Goal: Check status: Check status

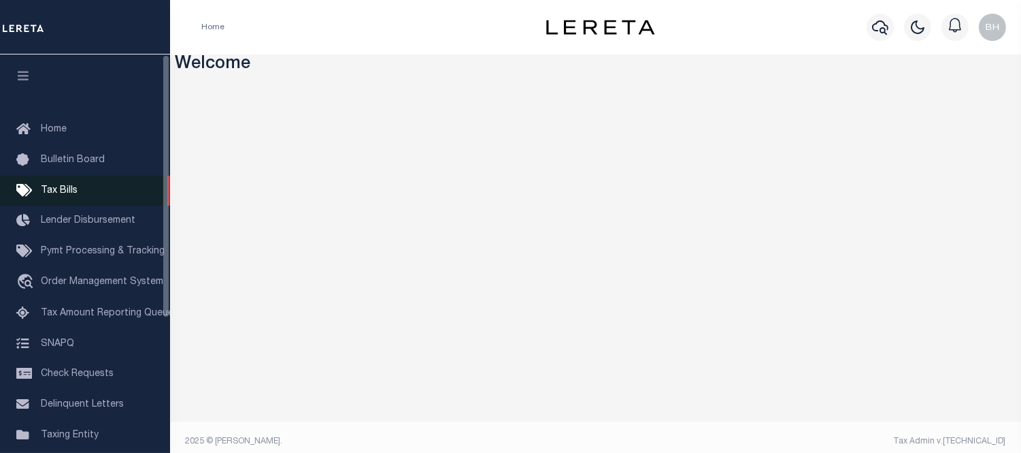
drag, startPoint x: 42, startPoint y: 194, endPoint x: 31, endPoint y: 199, distance: 12.5
click at [42, 194] on span "Tax Bills" at bounding box center [59, 191] width 37 height 10
click at [46, 191] on span "Tax Bills" at bounding box center [59, 191] width 37 height 10
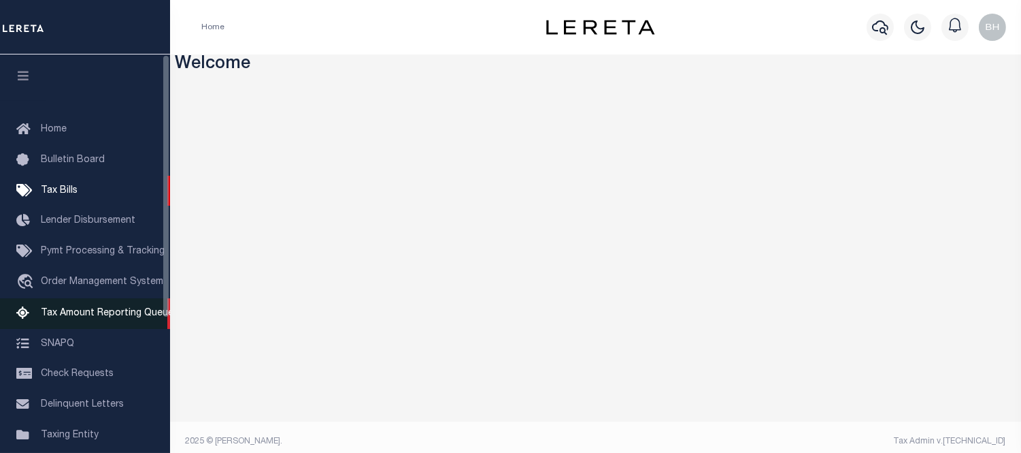
click at [102, 310] on span "Tax Amount Reporting Queue" at bounding box center [107, 313] width 133 height 10
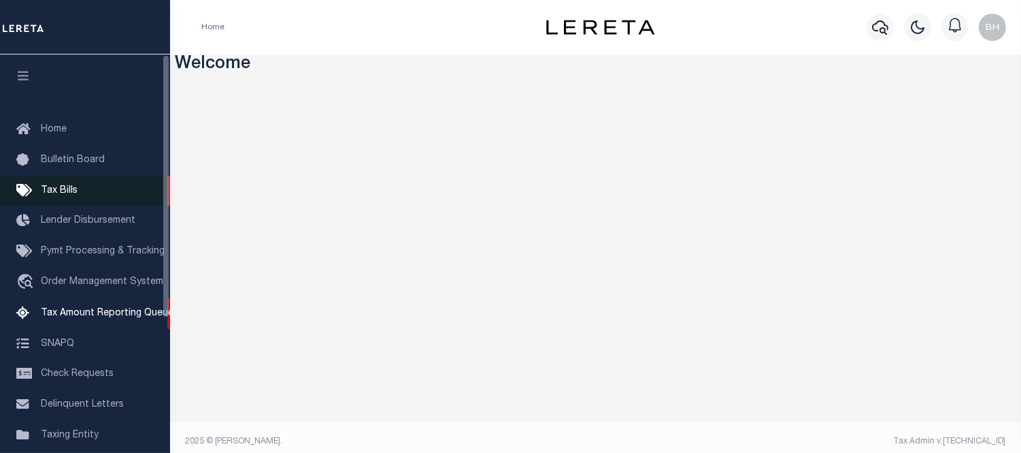
click at [58, 189] on span "Tax Bills" at bounding box center [59, 191] width 37 height 10
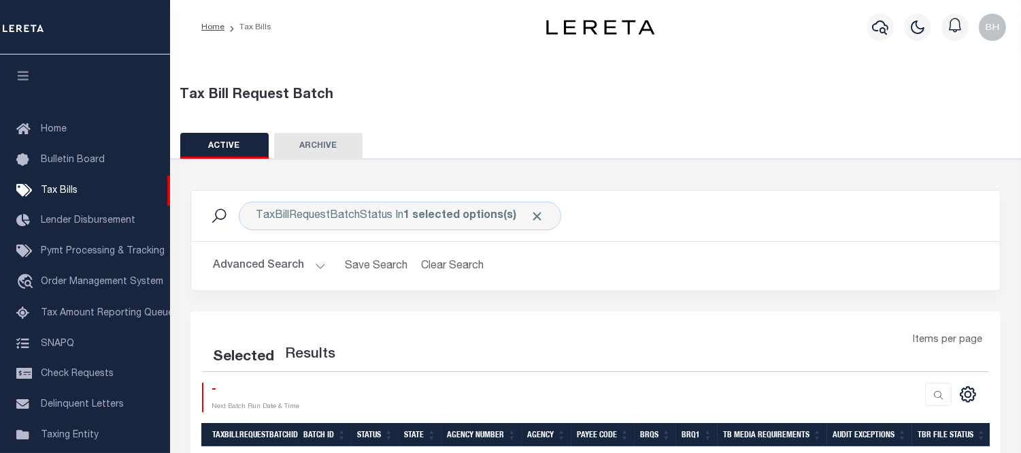
scroll to position [100, 0]
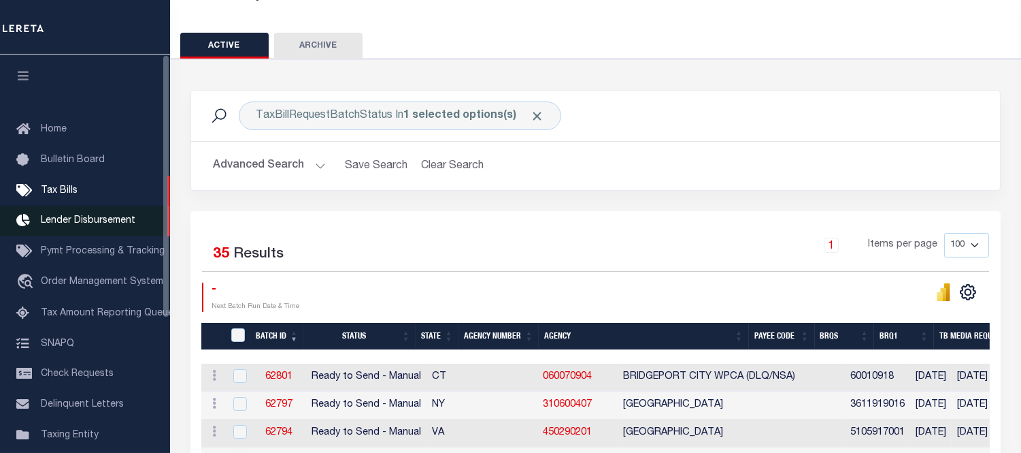
click at [70, 225] on span "Lender Disbursement" at bounding box center [88, 221] width 95 height 10
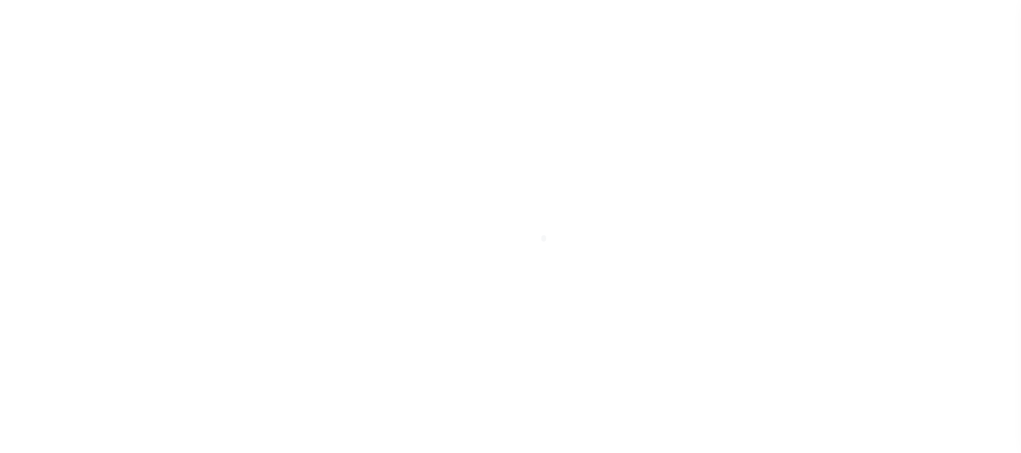
scroll to position [22, 0]
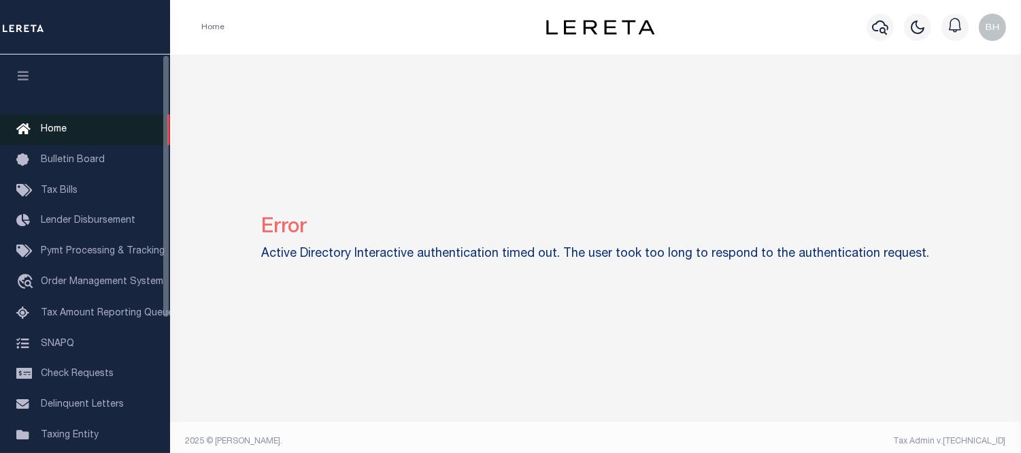
click at [70, 129] on link "Home" at bounding box center [85, 129] width 170 height 31
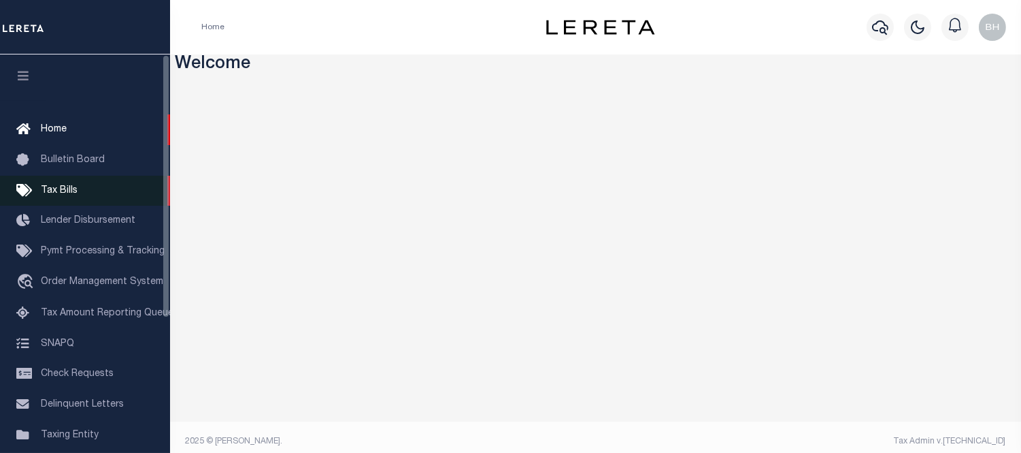
click at [55, 176] on link "Tax Bills" at bounding box center [85, 191] width 170 height 31
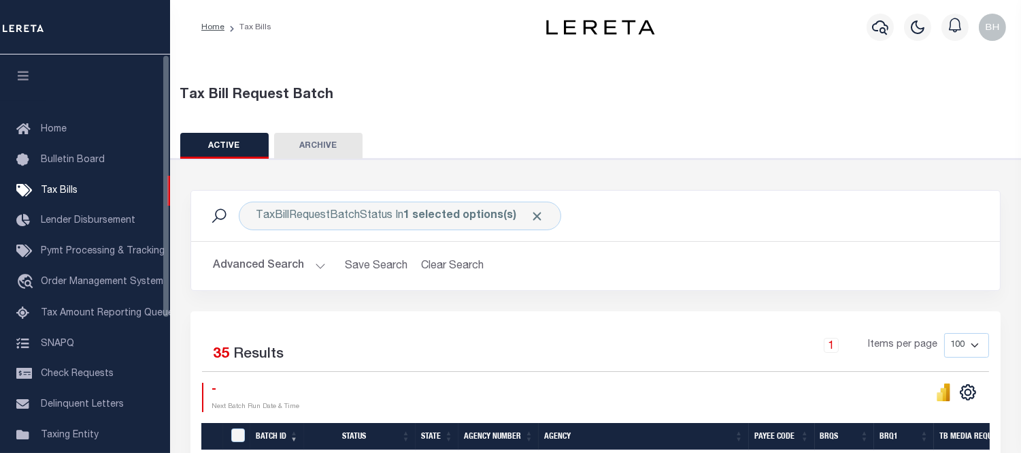
scroll to position [151, 0]
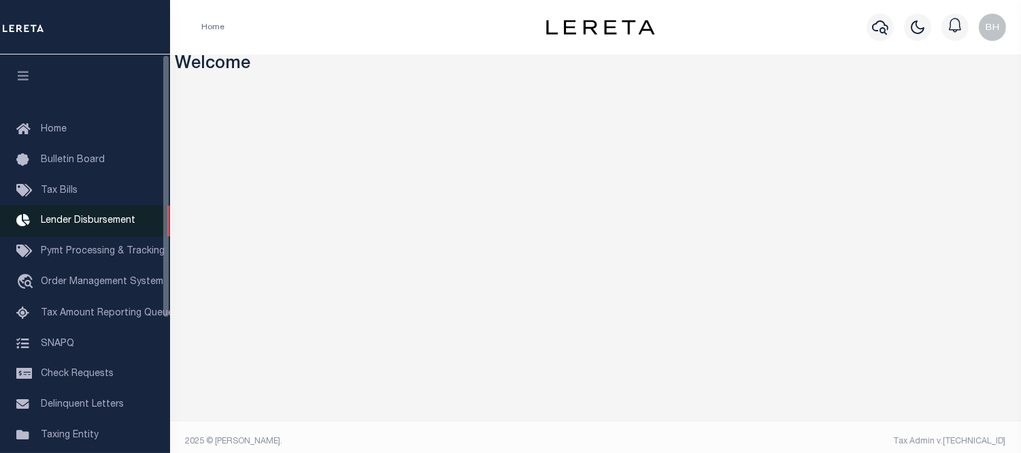
drag, startPoint x: 80, startPoint y: 218, endPoint x: 162, endPoint y: 227, distance: 82.7
click at [80, 218] on span "Lender Disbursement" at bounding box center [88, 221] width 95 height 10
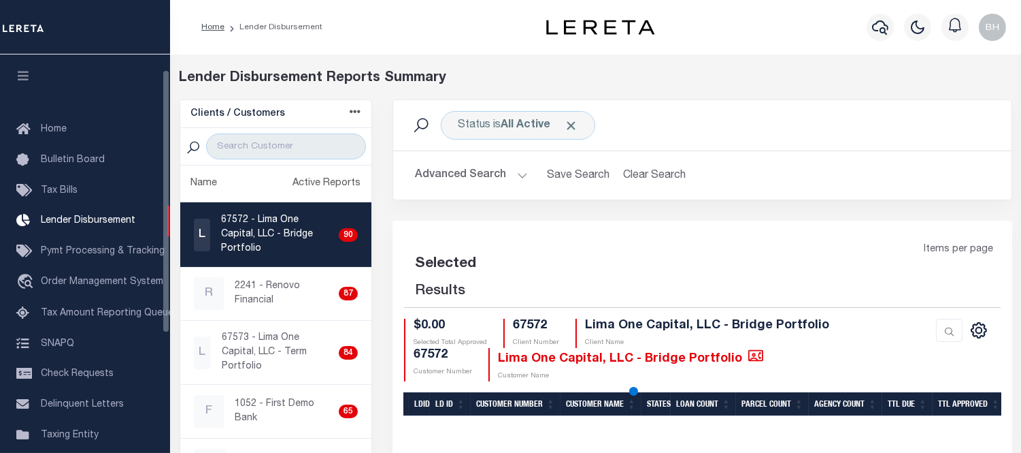
scroll to position [22, 0]
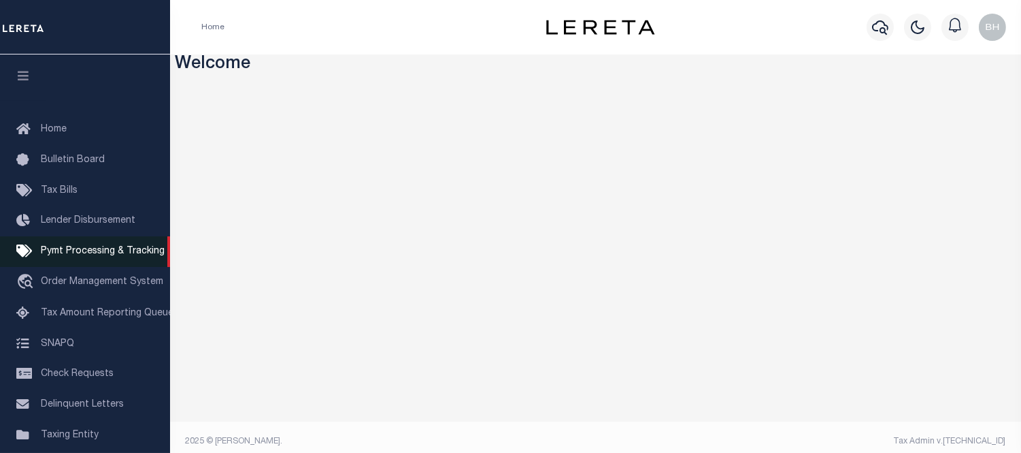
click at [84, 248] on span "Pymt Processing & Tracking" at bounding box center [103, 251] width 124 height 10
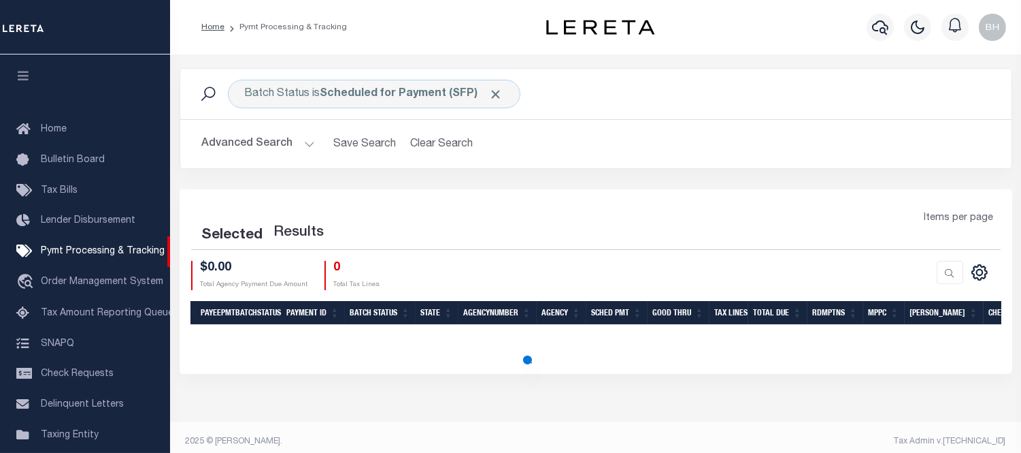
scroll to position [60, 0]
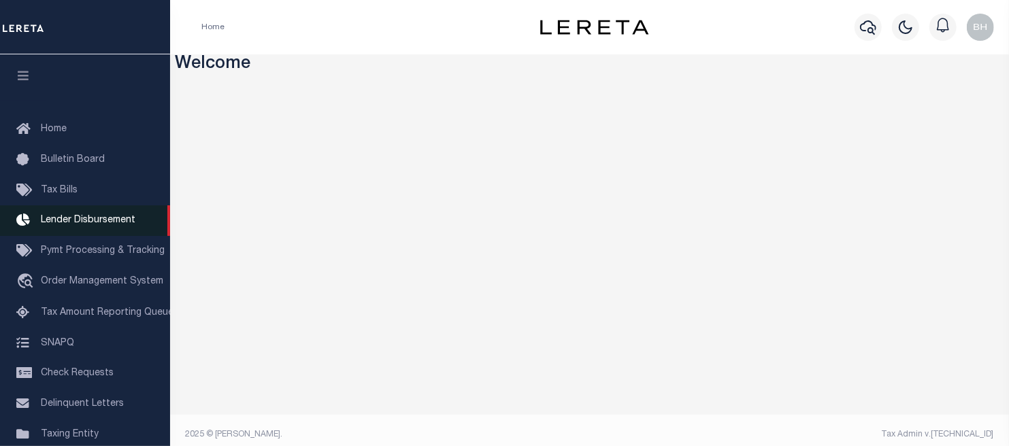
click at [80, 225] on span "Lender Disbursement" at bounding box center [88, 221] width 95 height 10
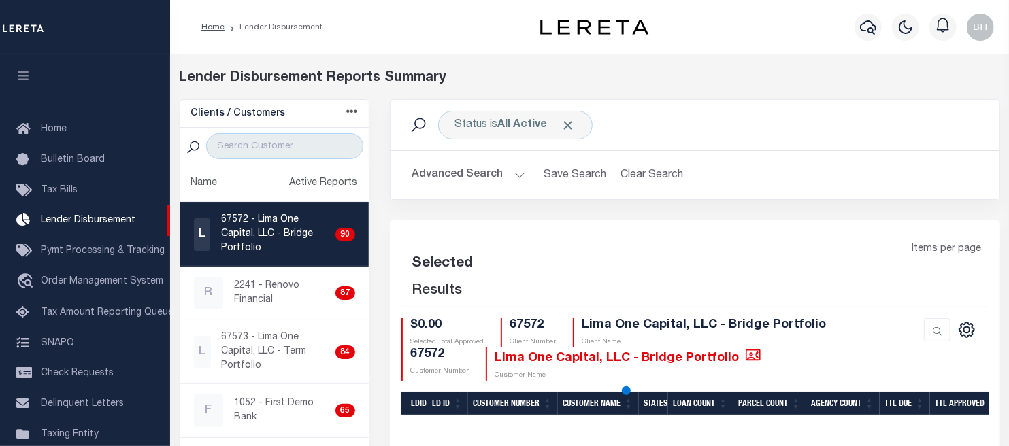
scroll to position [22, 0]
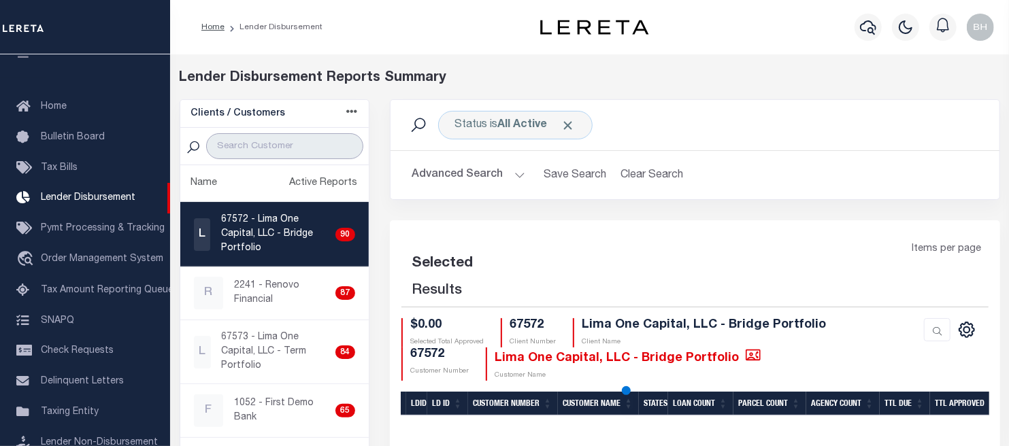
click at [270, 147] on input "search" at bounding box center [284, 146] width 157 height 26
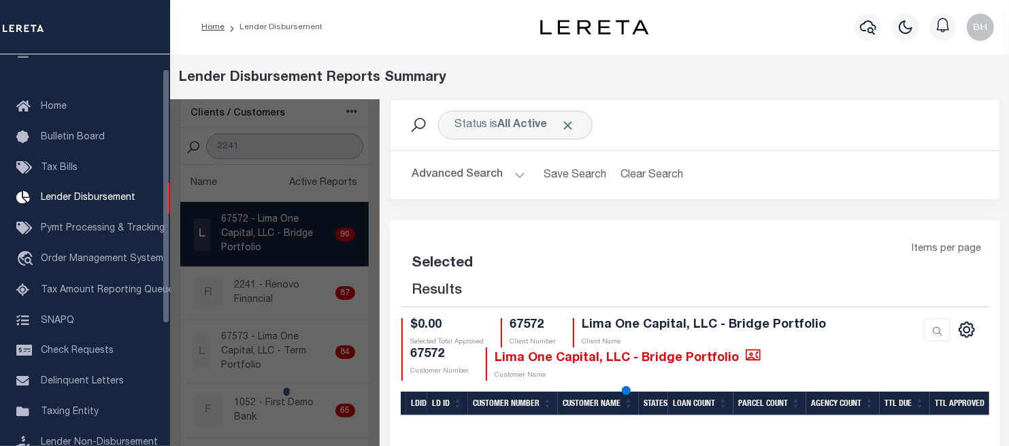
type input "2241"
click at [271, 293] on div at bounding box center [274, 391] width 210 height 584
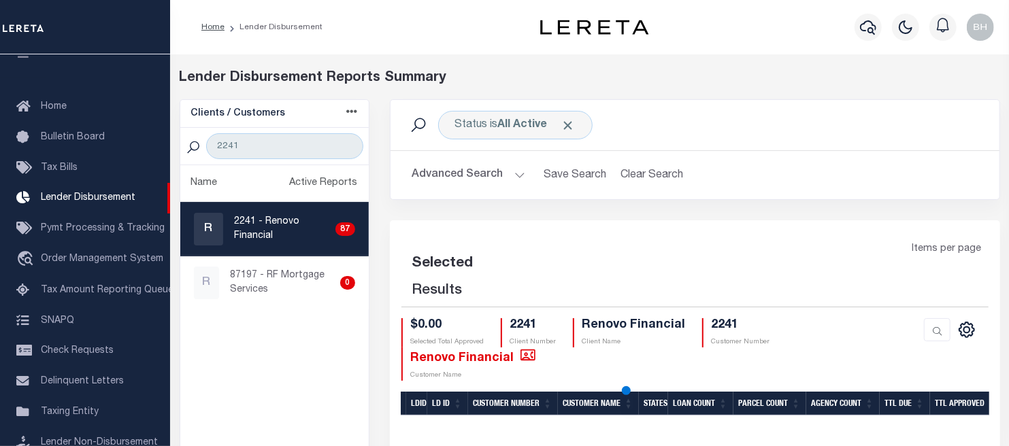
scroll to position [76, 0]
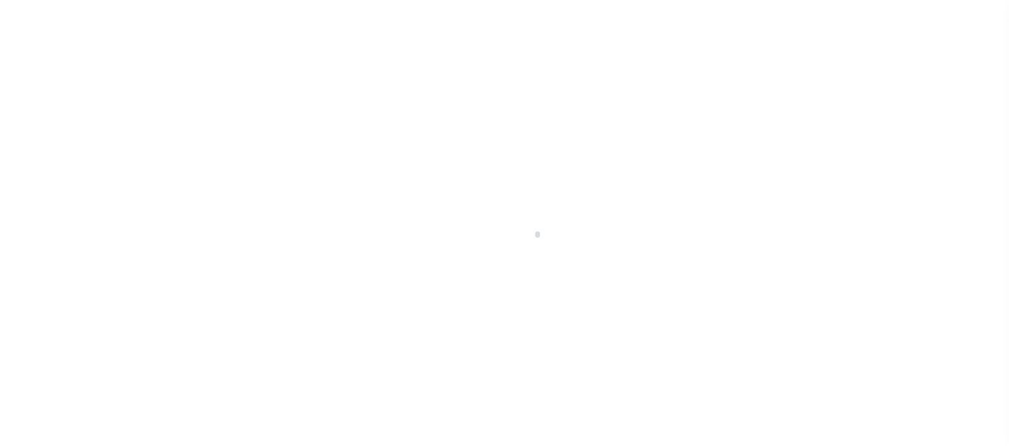
scroll to position [76, 0]
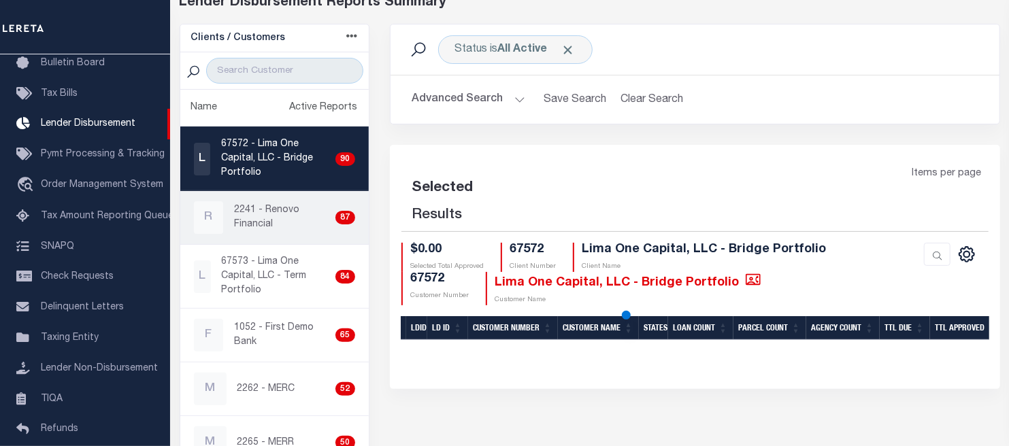
click at [256, 214] on p "2241 - Renovo Financial" at bounding box center [282, 217] width 96 height 29
checkbox input "true"
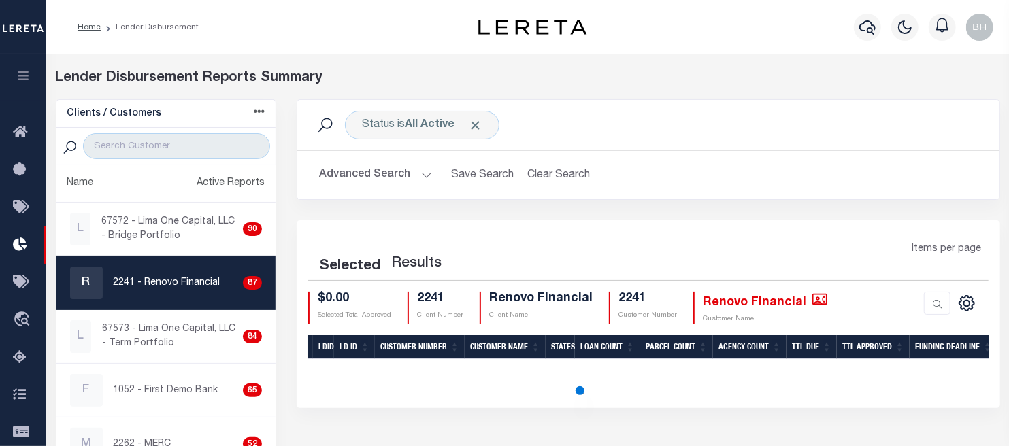
scroll to position [76, 0]
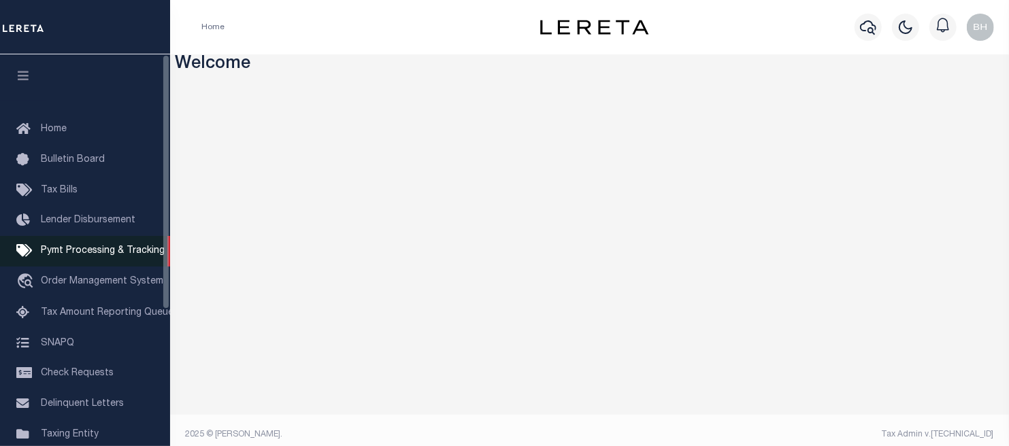
drag, startPoint x: 48, startPoint y: 225, endPoint x: 136, endPoint y: 255, distance: 92.7
click at [48, 225] on span "Lender Disbursement" at bounding box center [88, 221] width 95 height 10
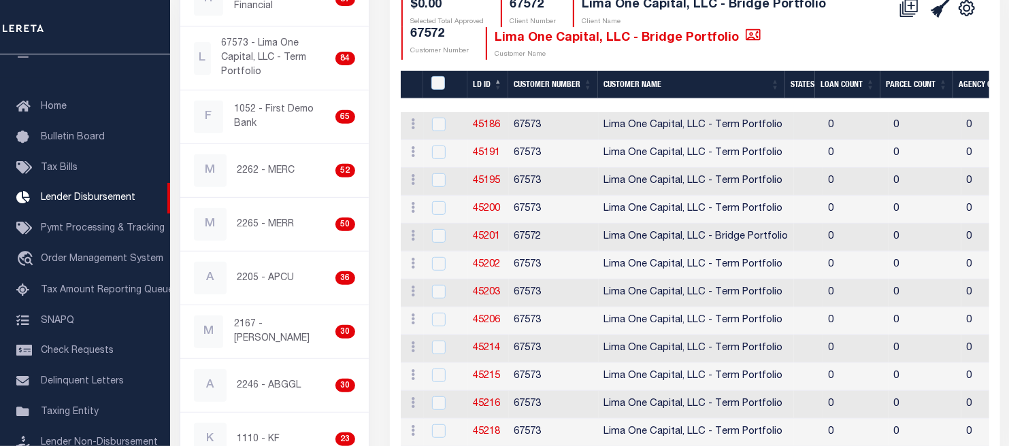
scroll to position [218, 0]
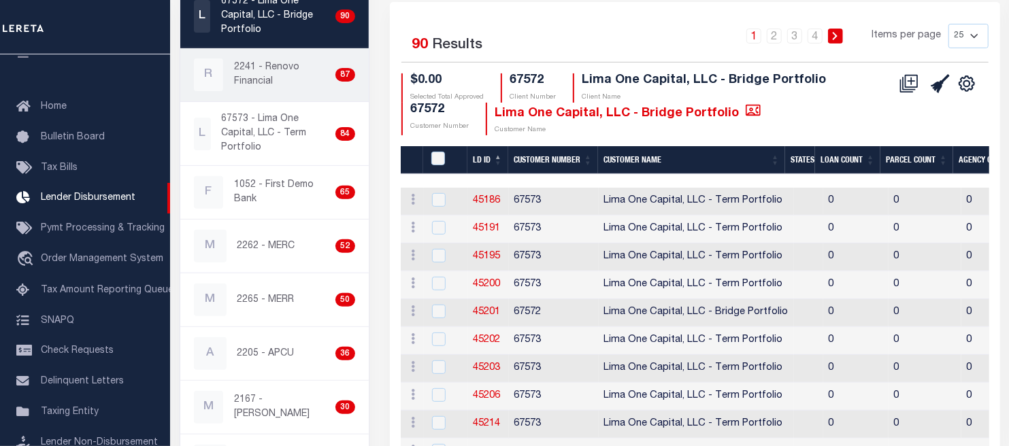
click at [248, 56] on link "R 2241 - Renovo Financial 87" at bounding box center [274, 74] width 188 height 53
checkbox input "true"
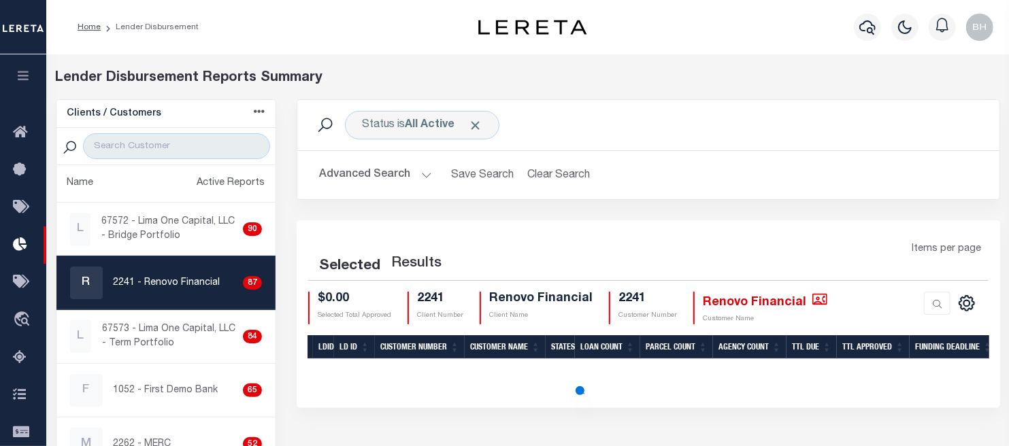
scroll to position [76, 0]
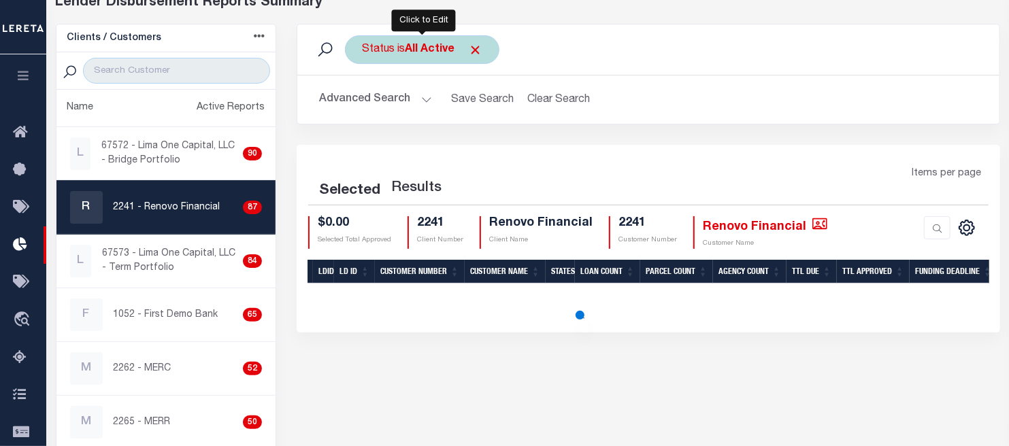
click at [398, 52] on div "Status is All Active" at bounding box center [422, 49] width 154 height 29
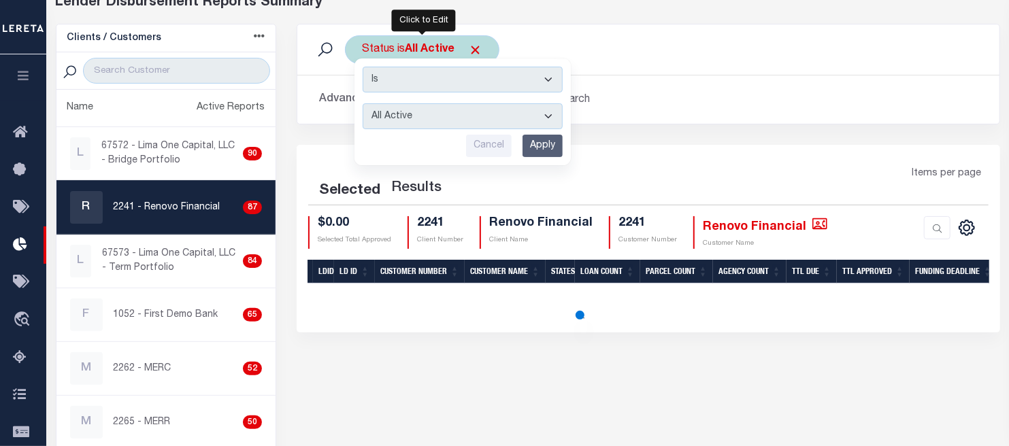
click at [424, 114] on select "All Active Approval In Progress Batching In Progress Complete Do Not Pay Escrow…" at bounding box center [463, 116] width 200 height 26
select select "BIP"
click at [363, 103] on select "All Active Approval In Progress Batching In Progress Complete Do Not Pay Escrow…" at bounding box center [463, 116] width 200 height 26
drag, startPoint x: 548, startPoint y: 143, endPoint x: 545, endPoint y: 151, distance: 8.8
click at [551, 144] on input "Apply" at bounding box center [543, 146] width 40 height 22
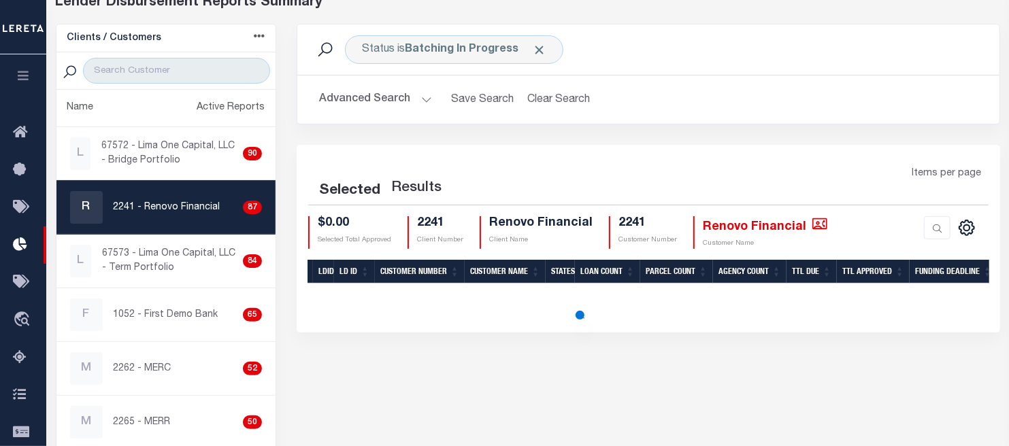
click at [391, 97] on button "Advanced Search" at bounding box center [375, 99] width 113 height 27
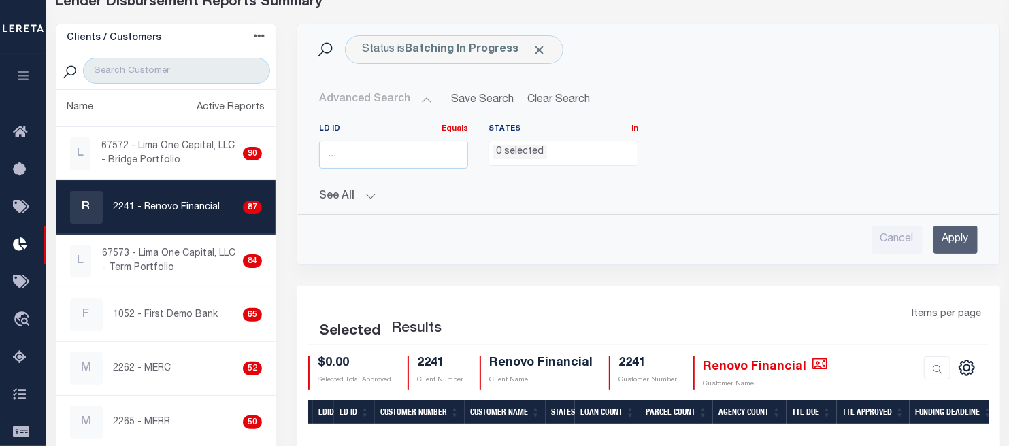
click at [416, 99] on button "Advanced Search" at bounding box center [375, 99] width 113 height 27
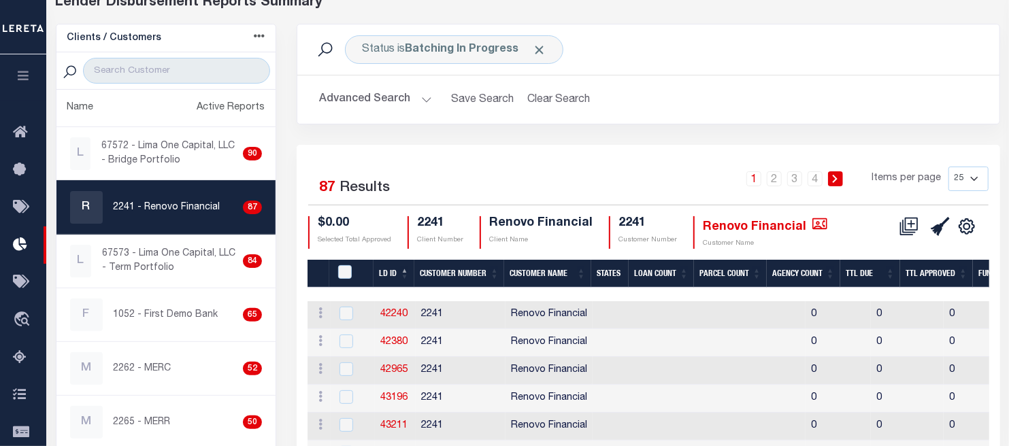
click at [376, 101] on button "Advanced Search" at bounding box center [375, 99] width 113 height 27
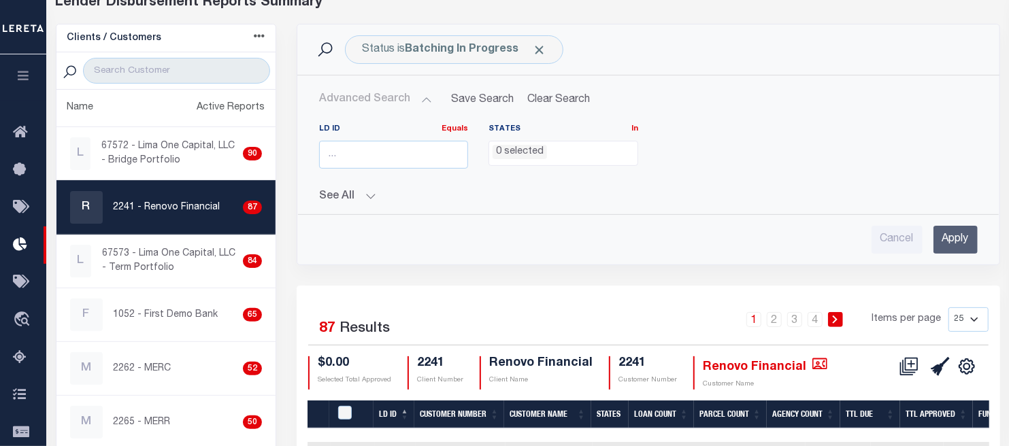
click at [376, 101] on button "Advanced Search" at bounding box center [375, 99] width 113 height 27
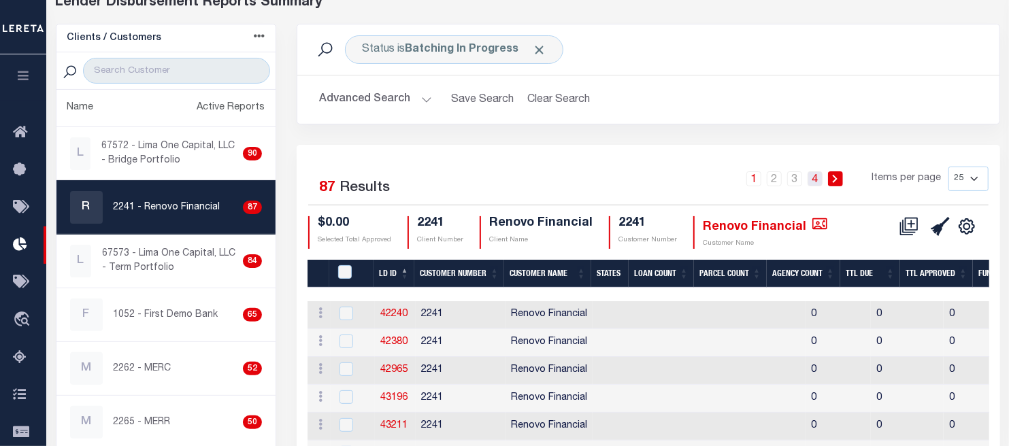
click at [817, 175] on link "4" at bounding box center [815, 178] width 15 height 15
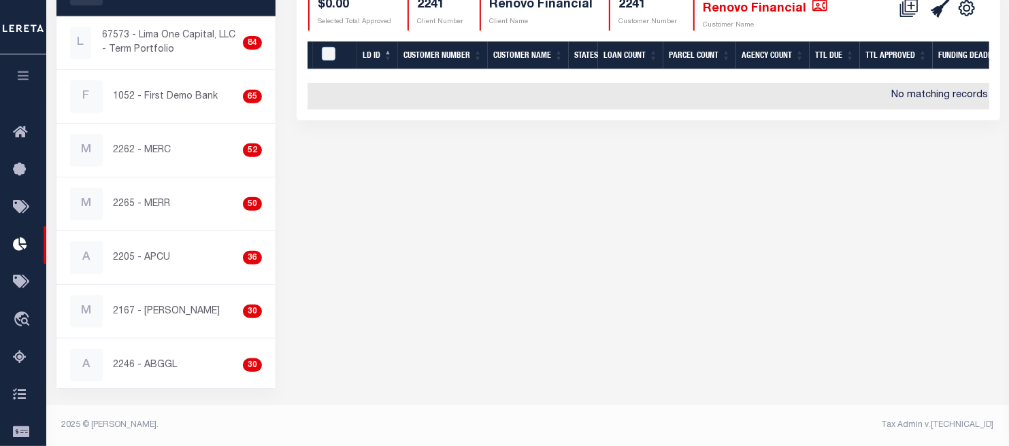
scroll to position [143, 0]
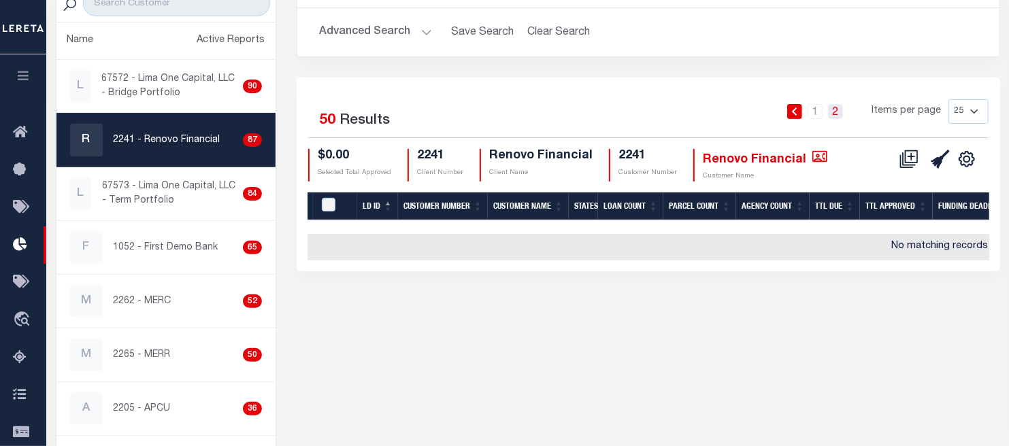
click at [834, 110] on link "2" at bounding box center [835, 111] width 15 height 15
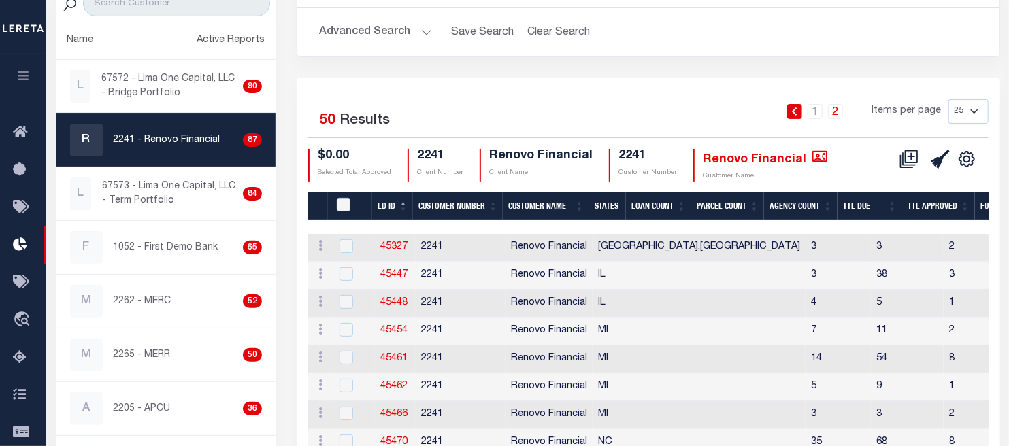
scroll to position [0, 0]
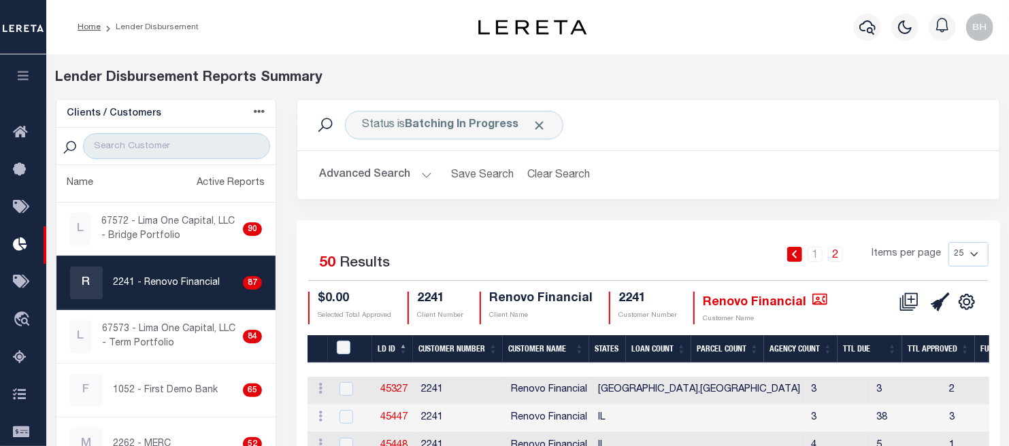
click at [382, 173] on button "Advanced Search" at bounding box center [375, 175] width 113 height 27
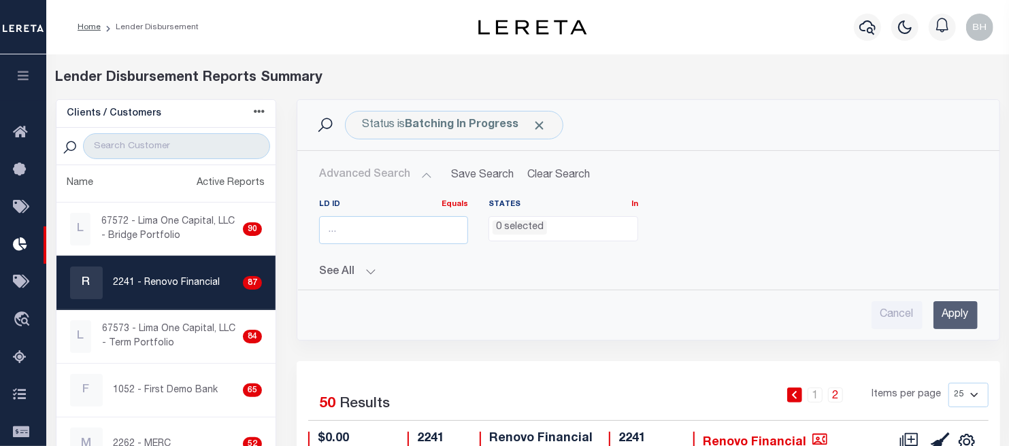
click at [518, 230] on li "0 selected" at bounding box center [520, 227] width 54 height 15
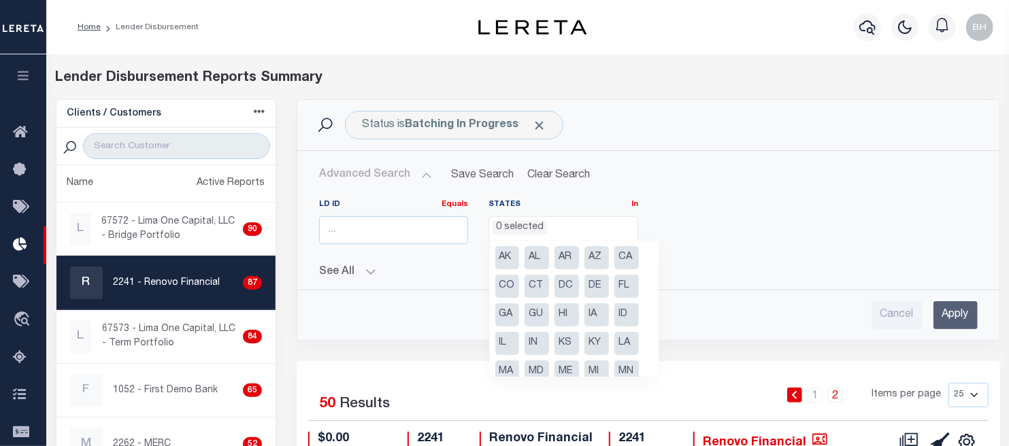
click at [621, 286] on li "FL" at bounding box center [626, 286] width 24 height 23
select select "FL"
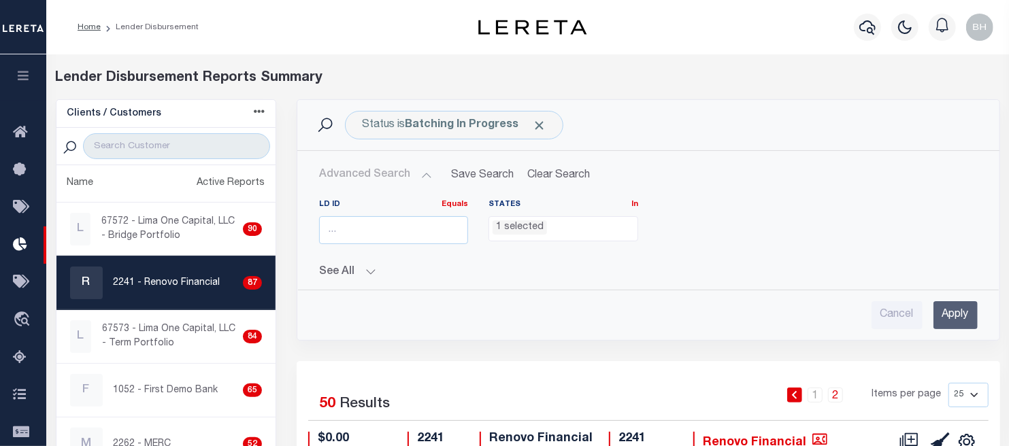
click at [946, 315] on input "Apply" at bounding box center [956, 315] width 44 height 28
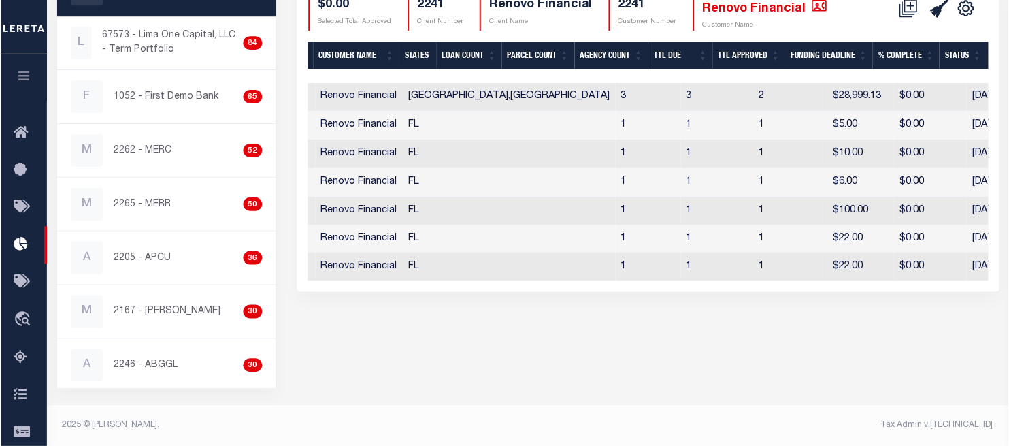
scroll to position [0, 0]
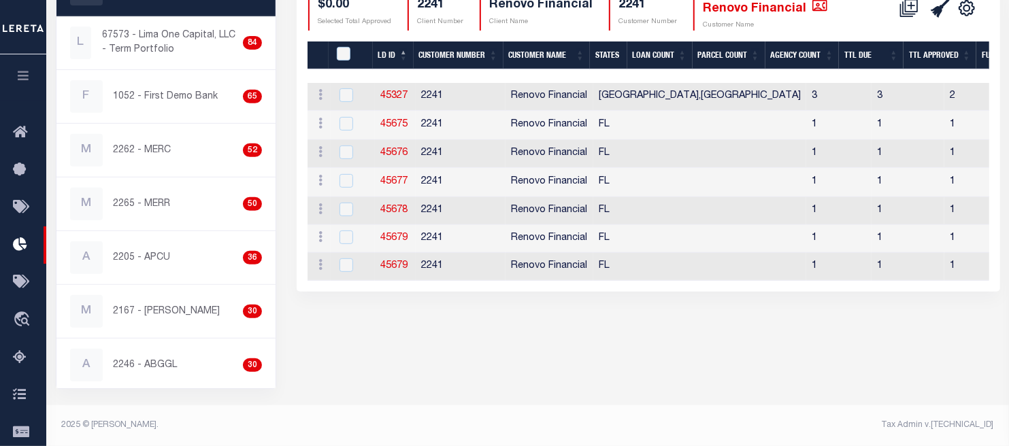
click at [397, 267] on link "45679" at bounding box center [393, 266] width 27 height 10
checkbox input "true"
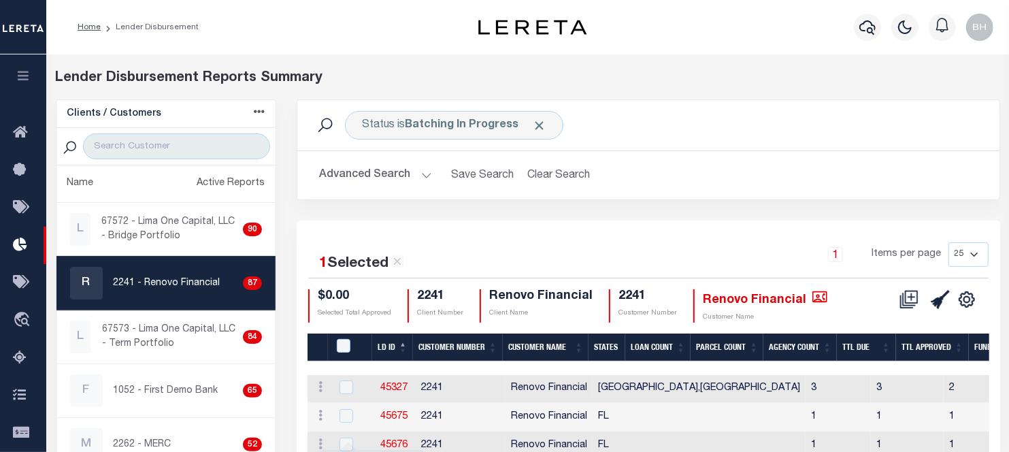
click at [382, 179] on button "Advanced Search" at bounding box center [375, 175] width 113 height 27
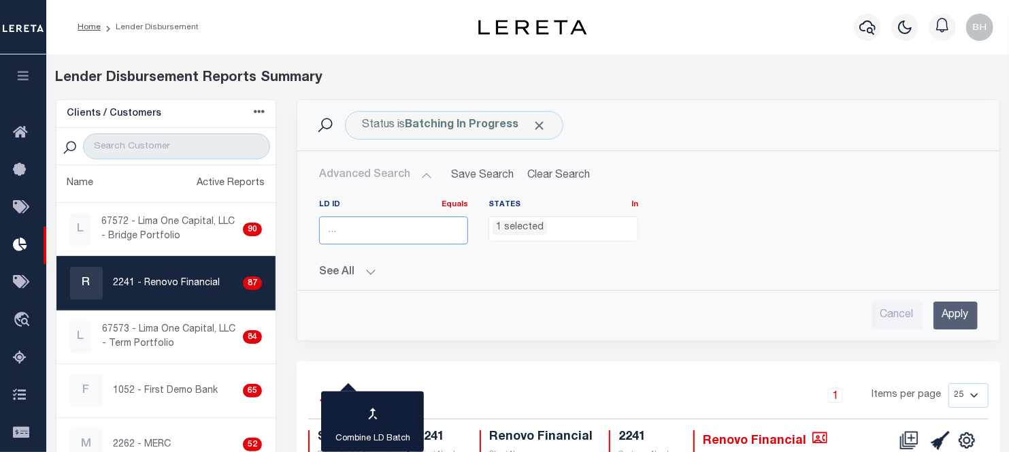
click at [350, 238] on input "number" at bounding box center [393, 230] width 149 height 28
type input "45679"
click at [954, 320] on input "Apply" at bounding box center [956, 315] width 44 height 28
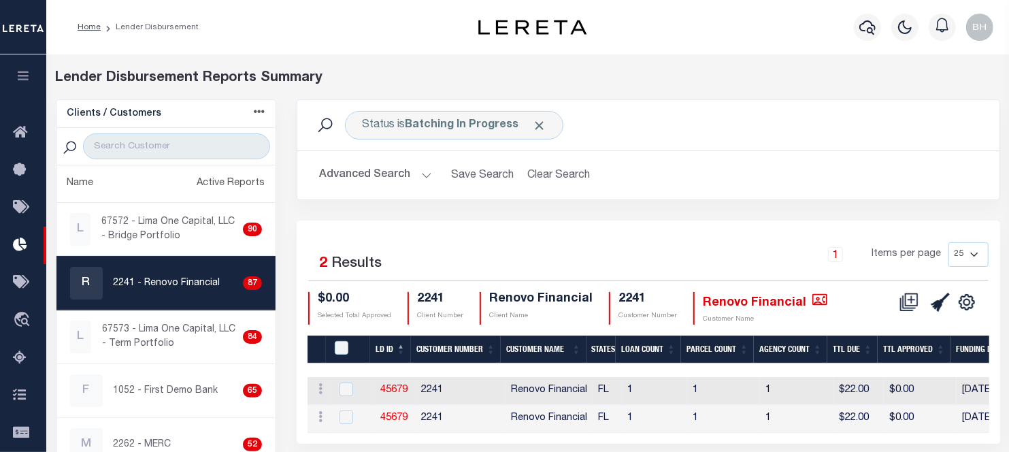
scroll to position [76, 0]
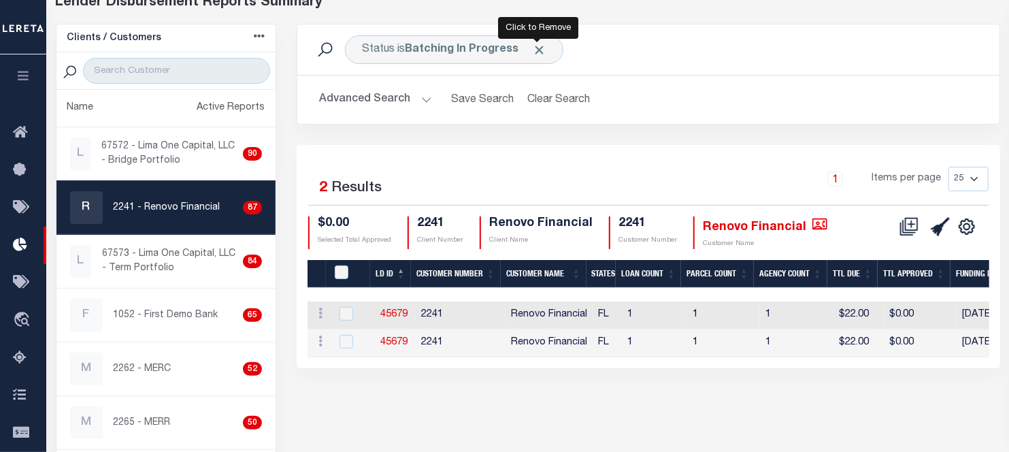
click at [536, 48] on span "Click to Remove" at bounding box center [539, 50] width 14 height 14
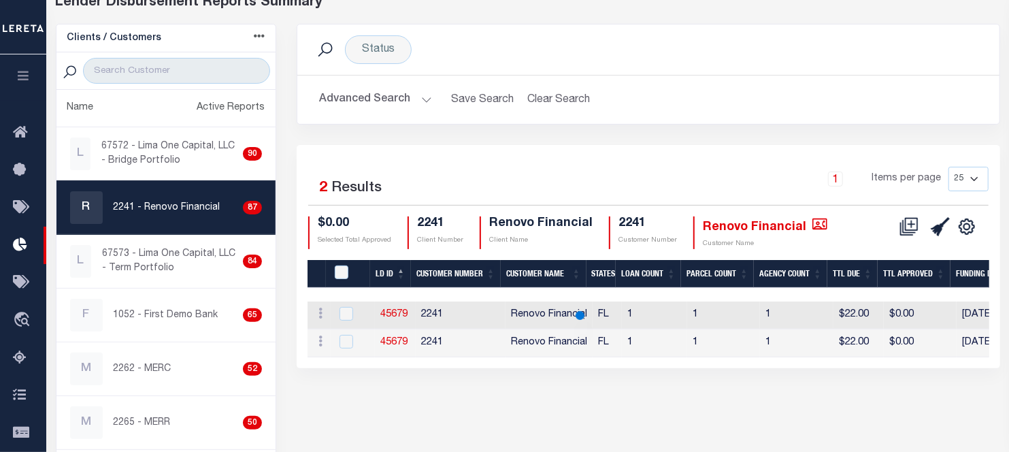
click at [425, 97] on button "Advanced Search" at bounding box center [375, 99] width 113 height 27
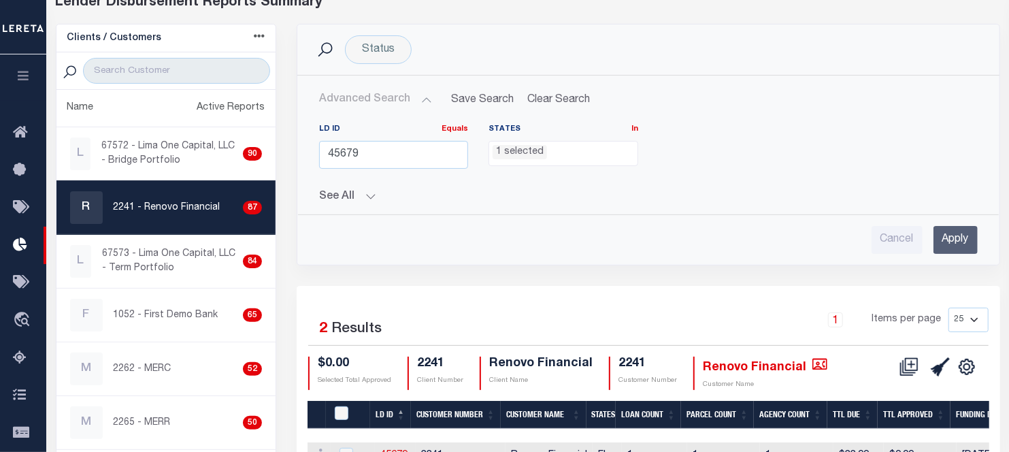
click at [526, 153] on li "1 selected" at bounding box center [520, 152] width 54 height 15
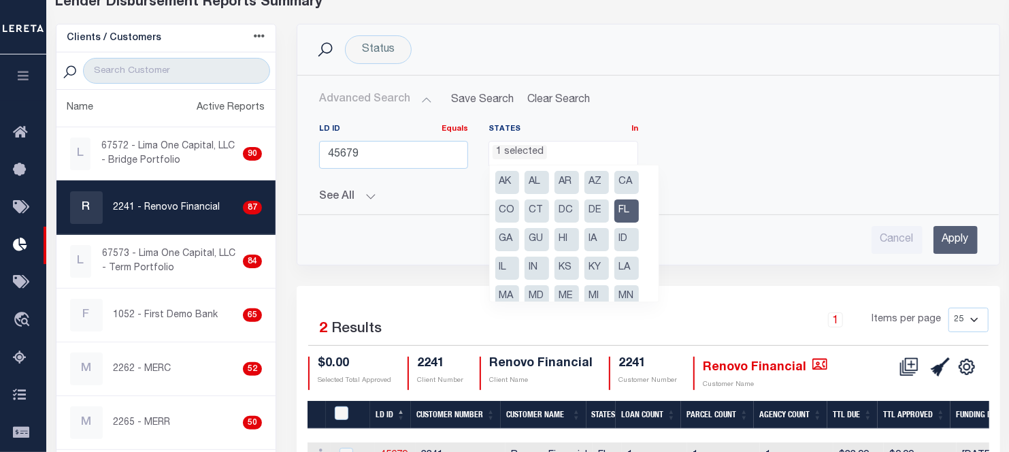
click at [633, 211] on li "FL" at bounding box center [626, 210] width 24 height 23
select select
click at [579, 152] on ul "0 selected" at bounding box center [563, 151] width 148 height 18
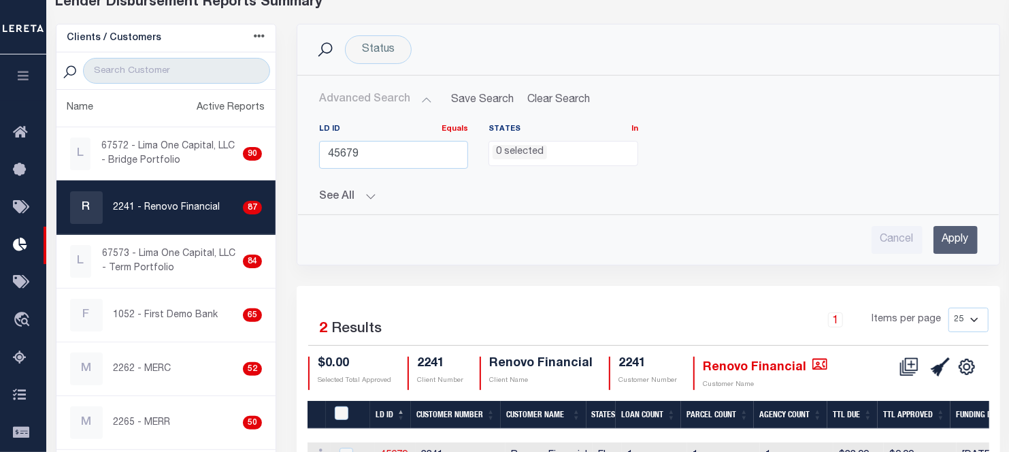
click at [968, 233] on input "Apply" at bounding box center [956, 240] width 44 height 28
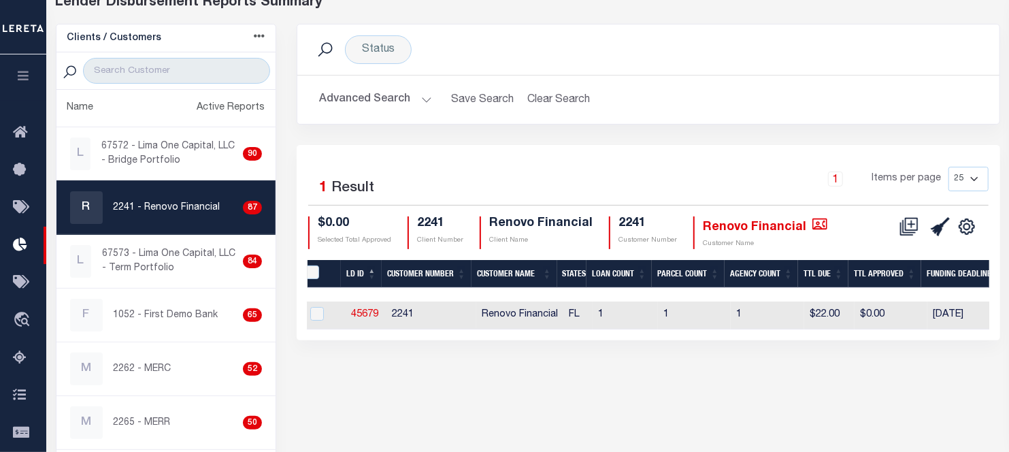
scroll to position [0, 0]
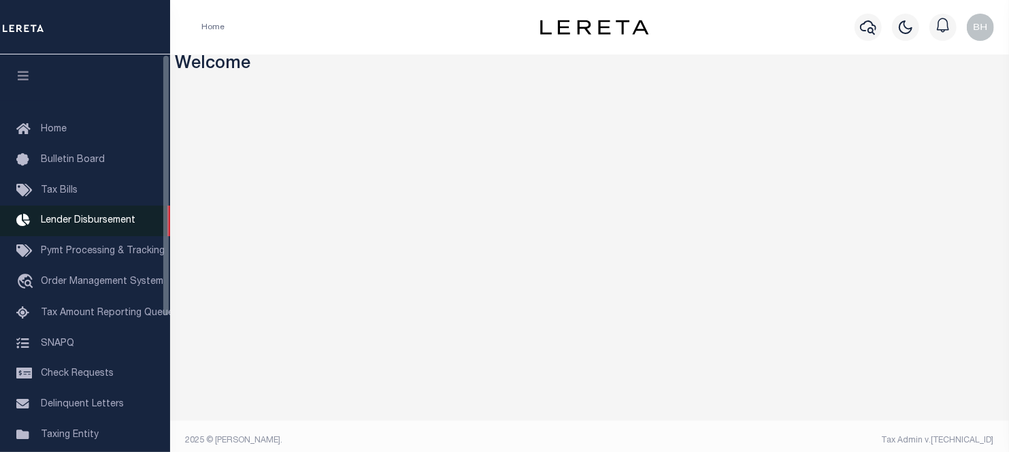
click at [71, 223] on span "Lender Disbursement" at bounding box center [88, 221] width 95 height 10
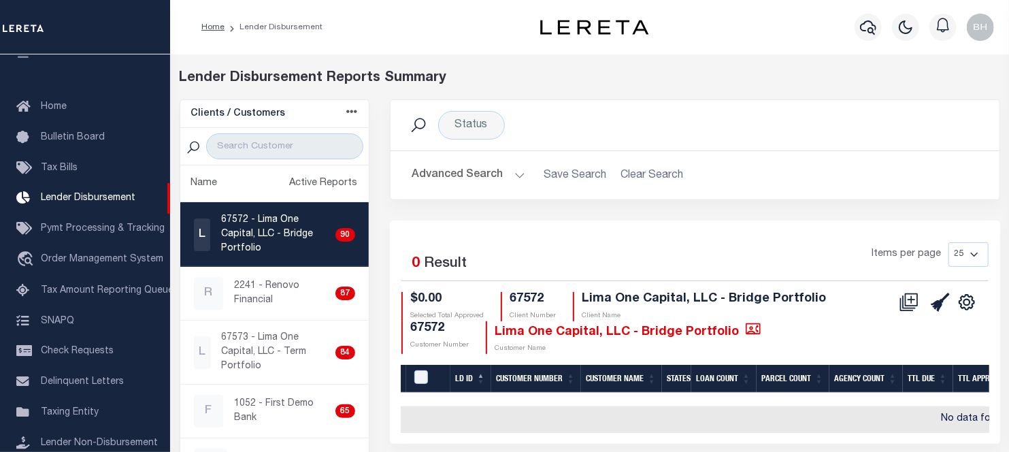
scroll to position [227, 0]
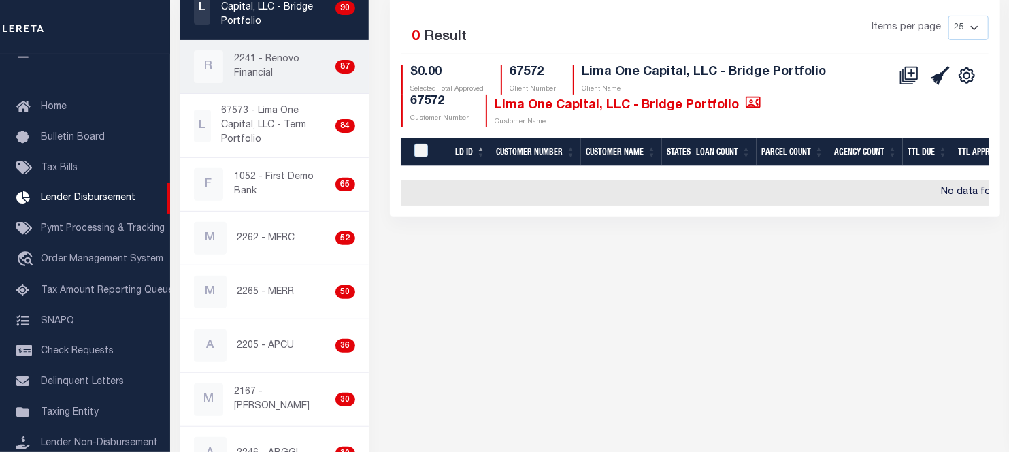
click at [276, 54] on p "2241 - Renovo Financial" at bounding box center [282, 66] width 96 height 29
checkbox input "true"
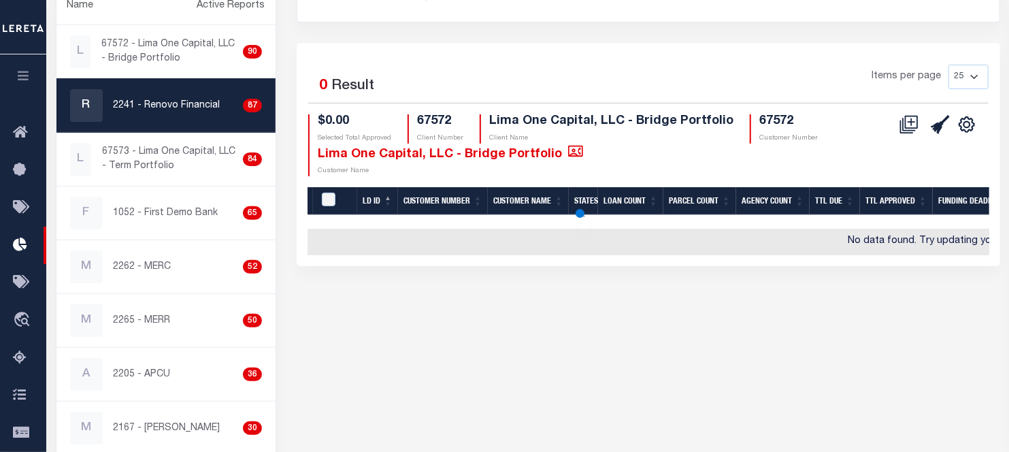
scroll to position [71, 0]
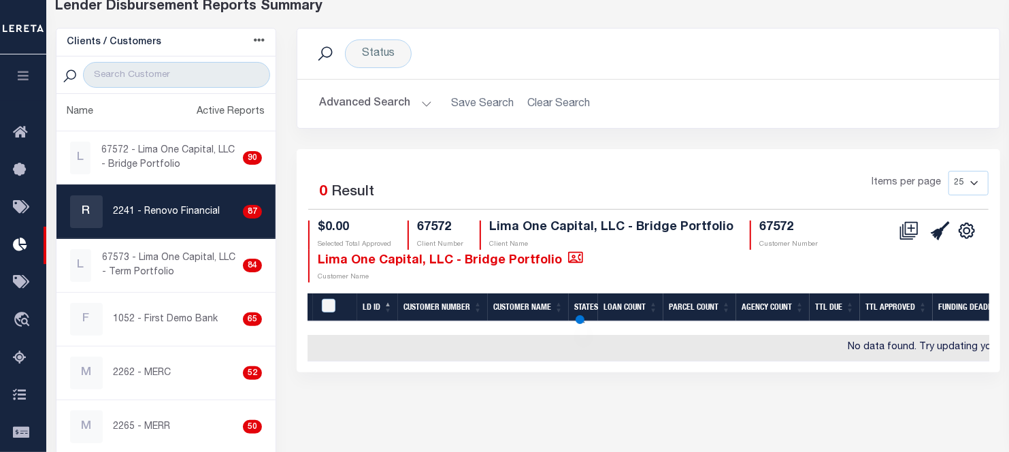
select select
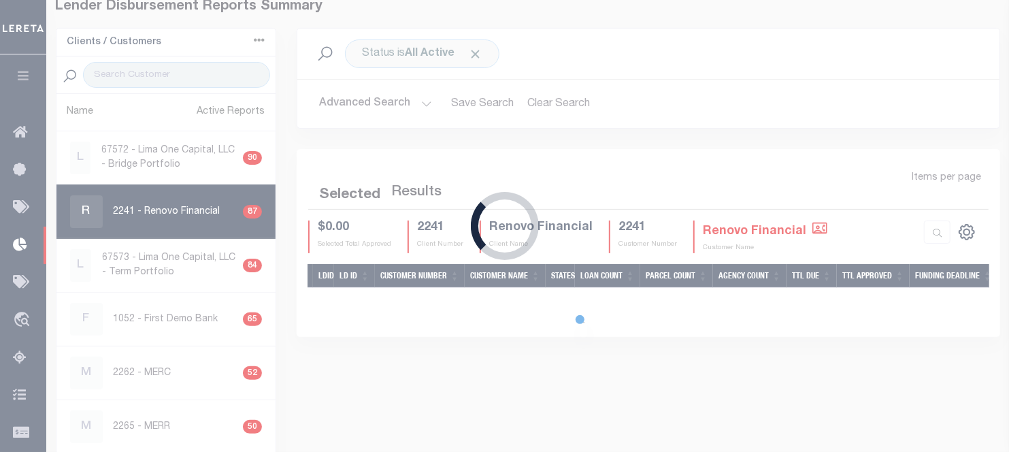
scroll to position [0, 0]
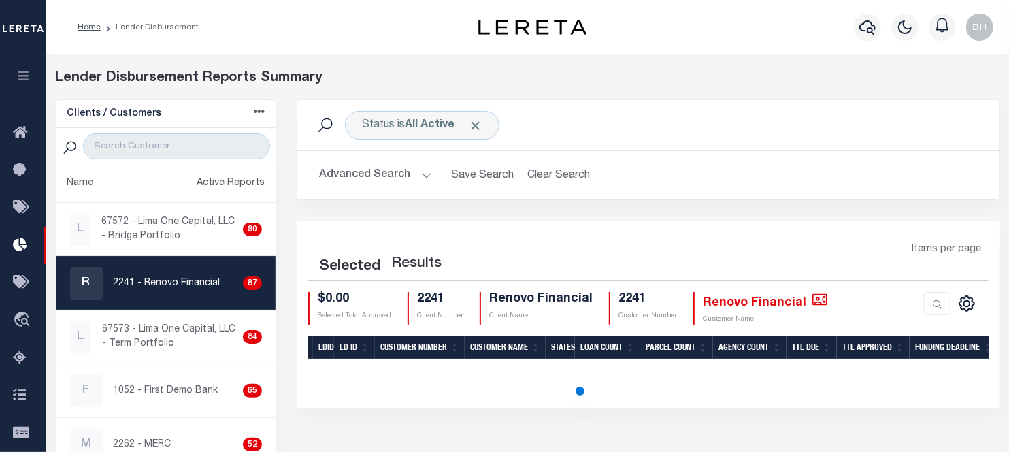
click at [418, 176] on button "Advanced Search" at bounding box center [375, 175] width 113 height 27
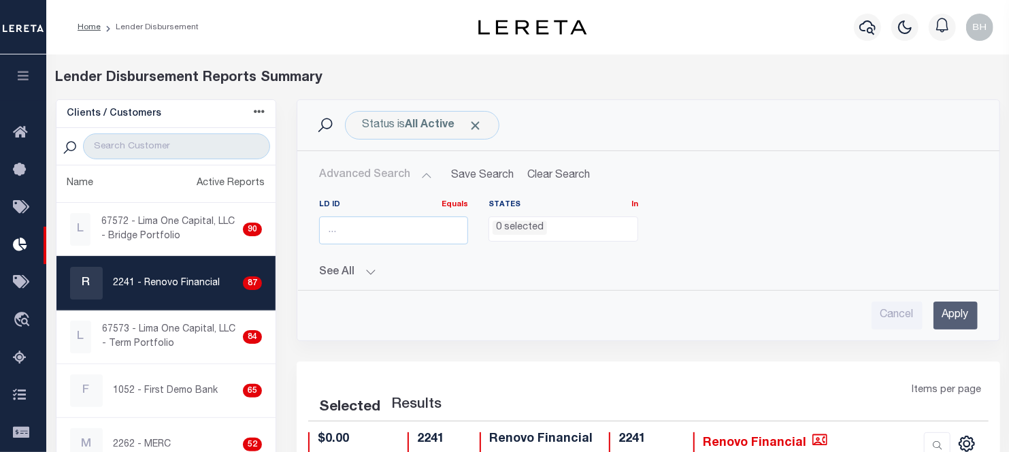
click at [426, 178] on button "Advanced Search" at bounding box center [375, 175] width 113 height 27
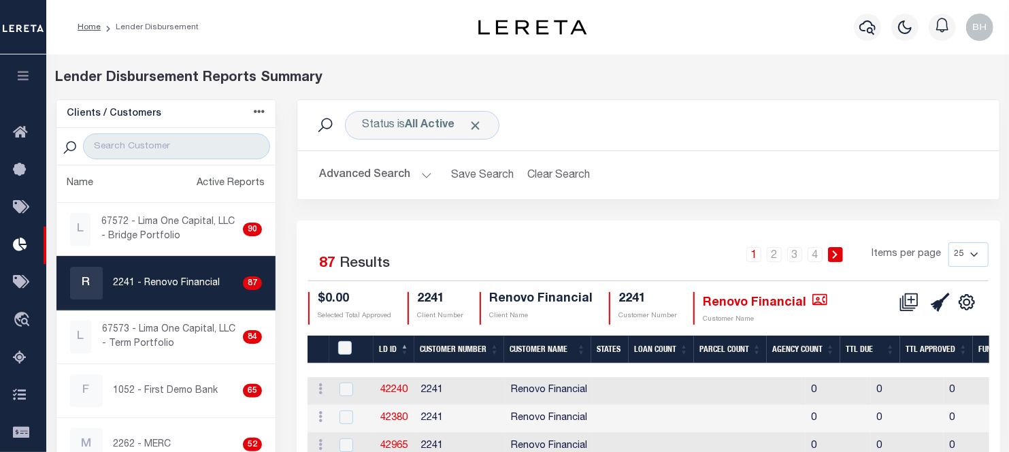
click at [421, 178] on button "Advanced Search" at bounding box center [375, 175] width 113 height 27
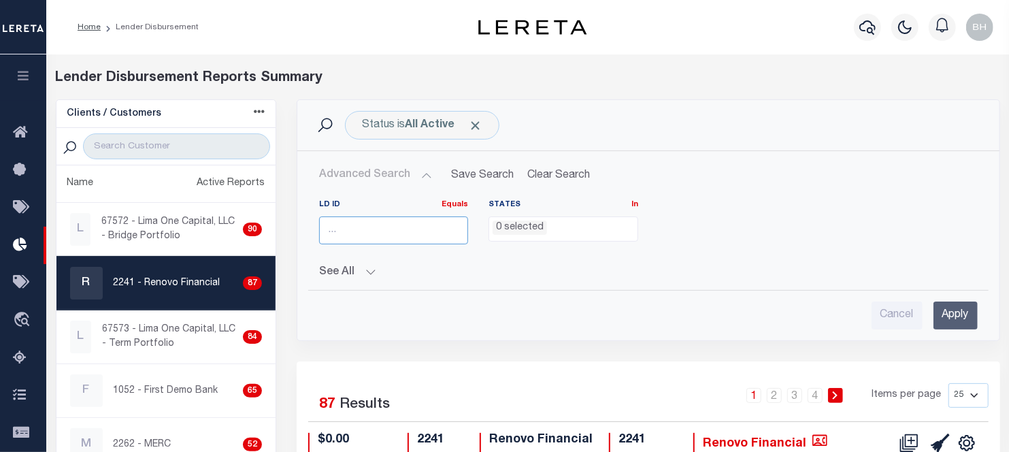
click at [365, 228] on input "number" at bounding box center [393, 230] width 149 height 28
paste input "45679"
type input "45679"
click at [959, 309] on input "Apply" at bounding box center [956, 315] width 44 height 28
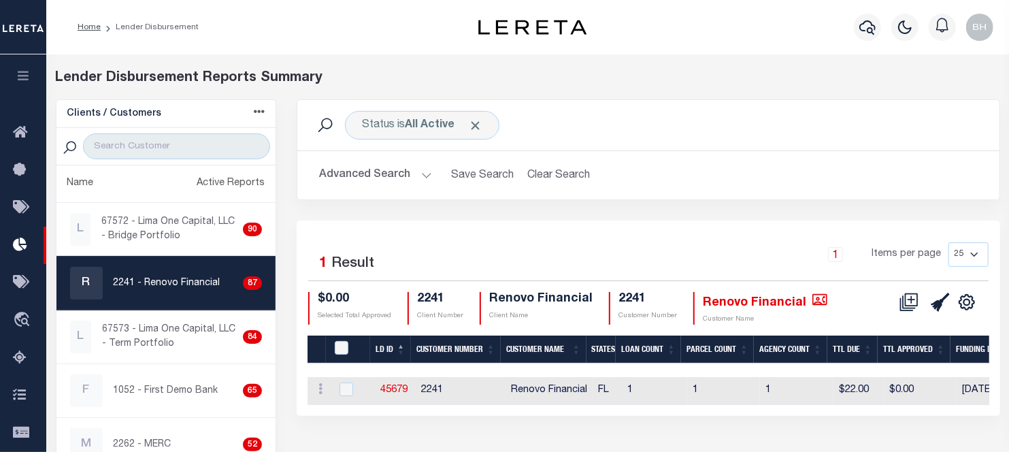
click at [376, 173] on button "Advanced Search" at bounding box center [375, 175] width 113 height 27
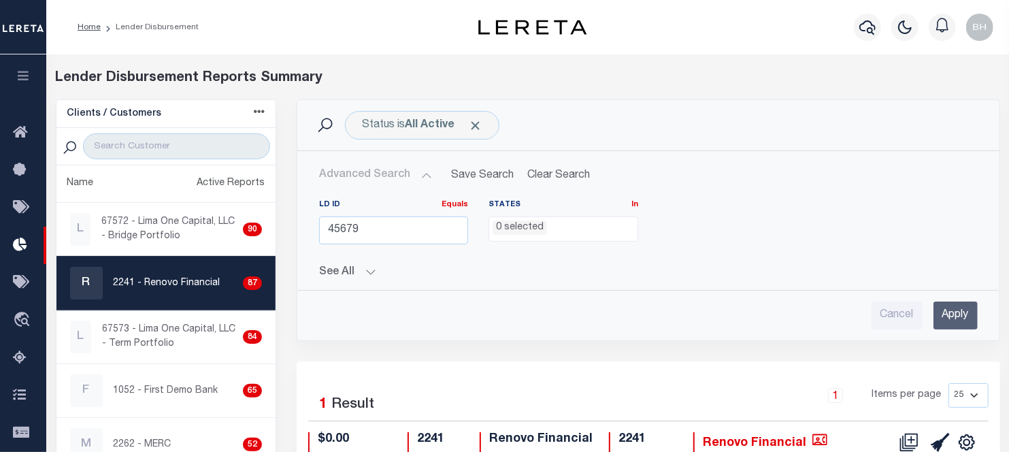
click at [960, 311] on input "Apply" at bounding box center [956, 315] width 44 height 28
